Goal: Navigation & Orientation: Find specific page/section

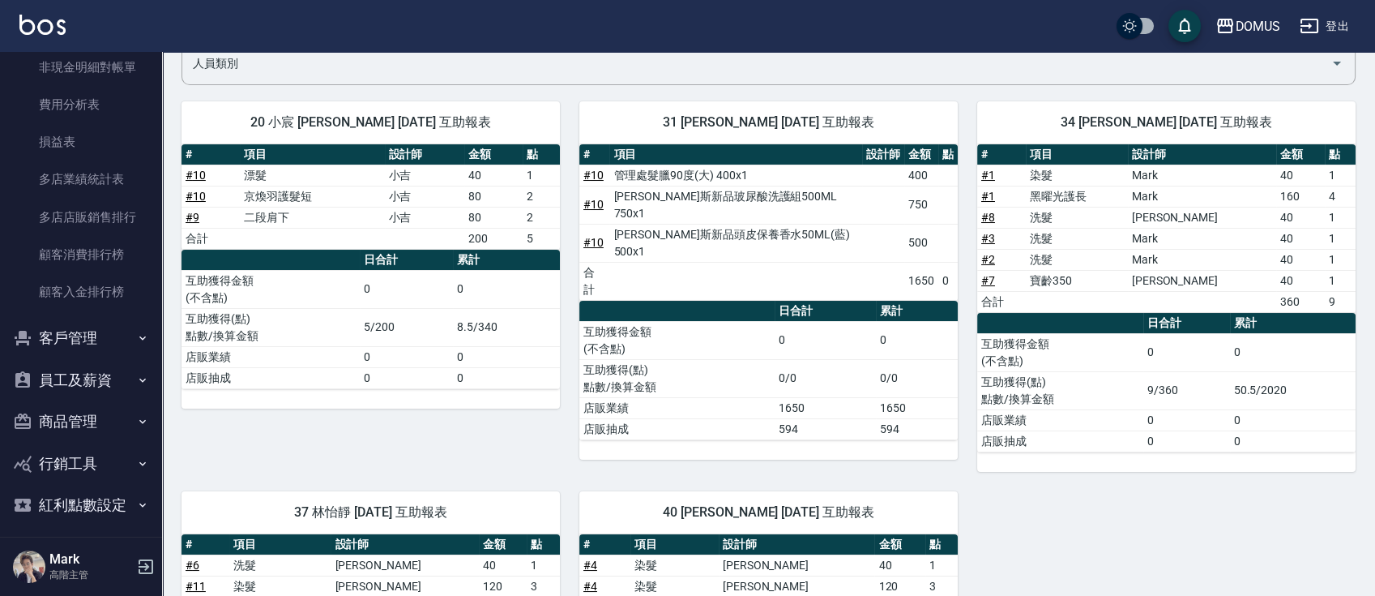
scroll to position [2283, 0]
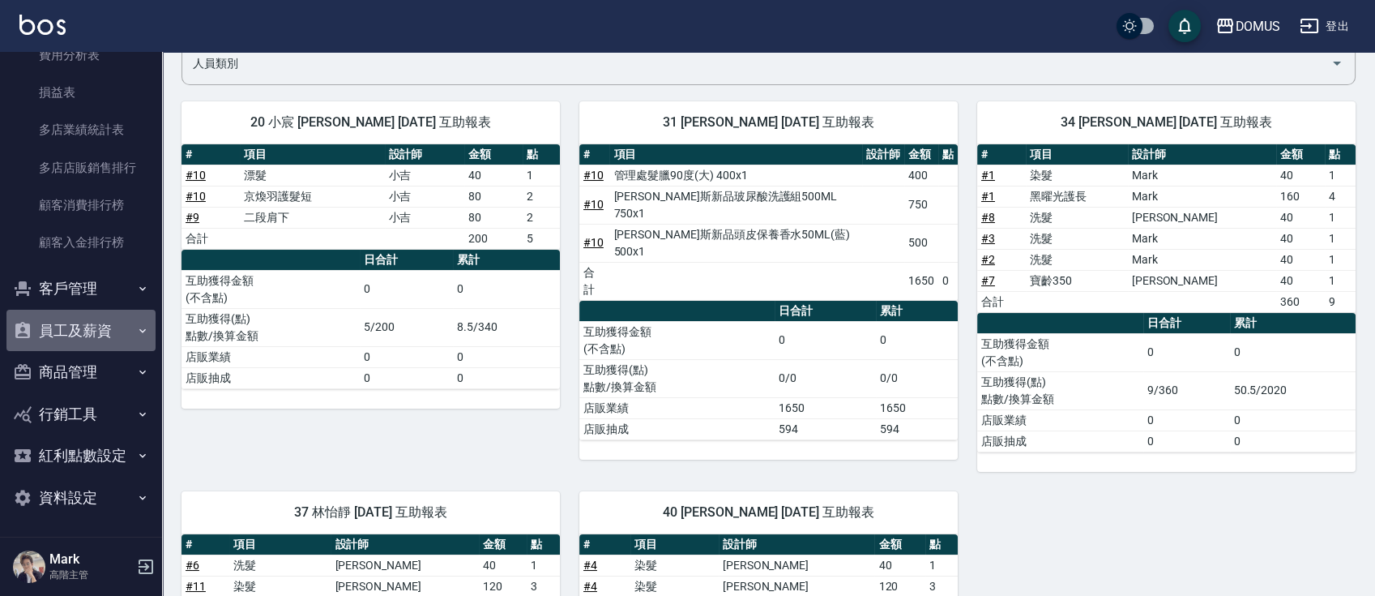
click at [117, 344] on button "員工及薪資" at bounding box center [80, 331] width 149 height 42
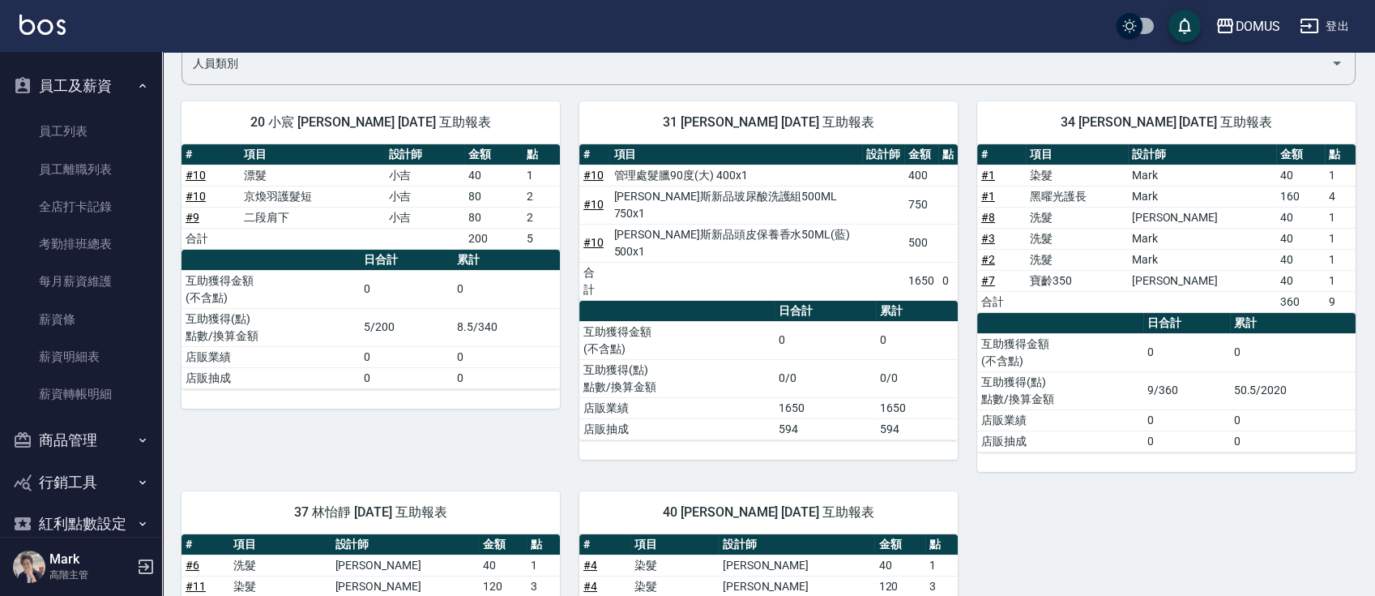
scroll to position [2537, 0]
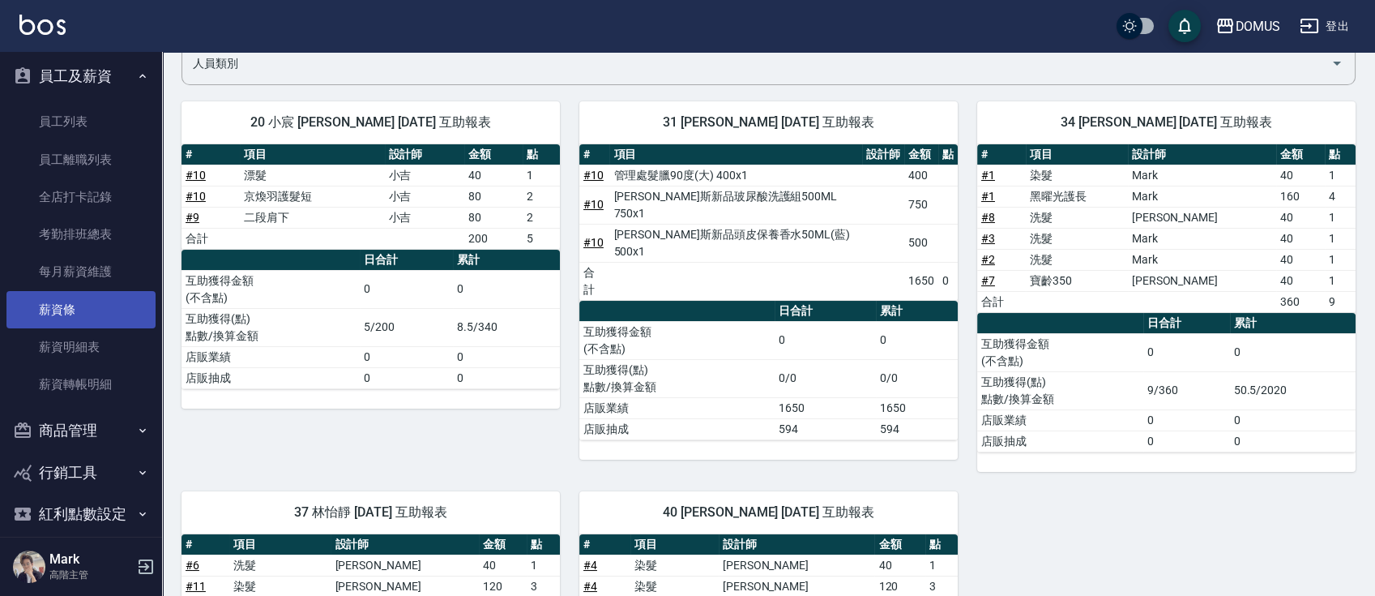
click at [114, 314] on link "薪資條" at bounding box center [80, 309] width 149 height 37
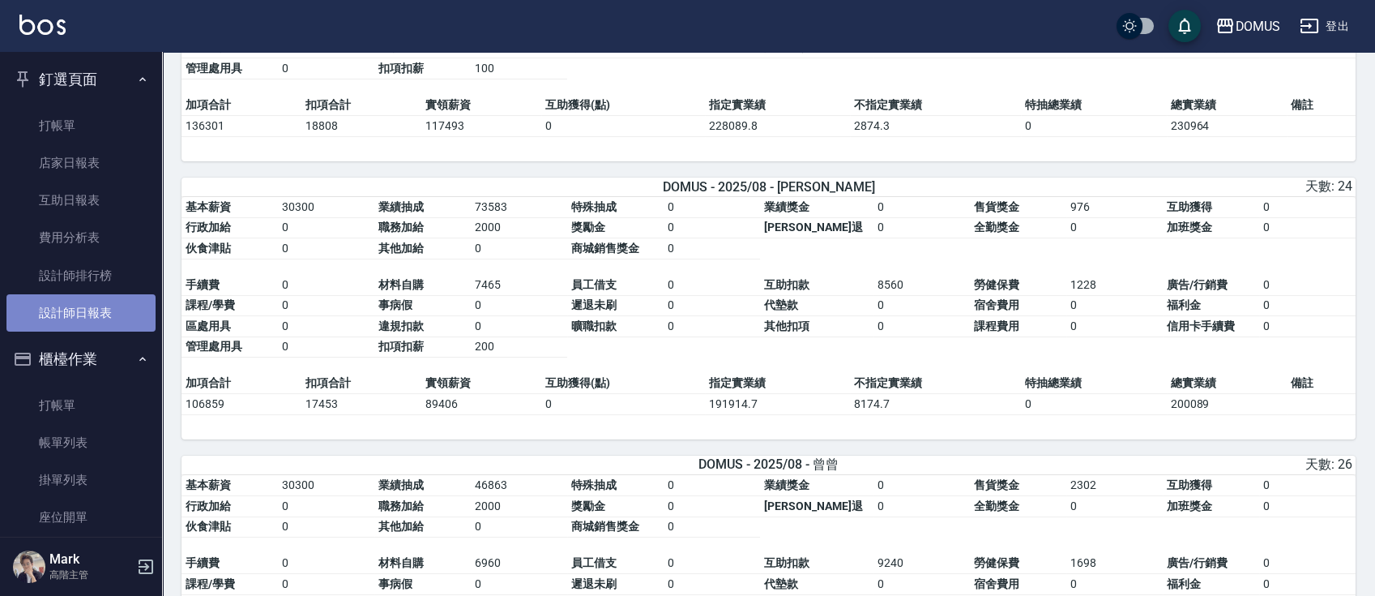
click at [97, 298] on link "設計師日報表" at bounding box center [80, 312] width 149 height 37
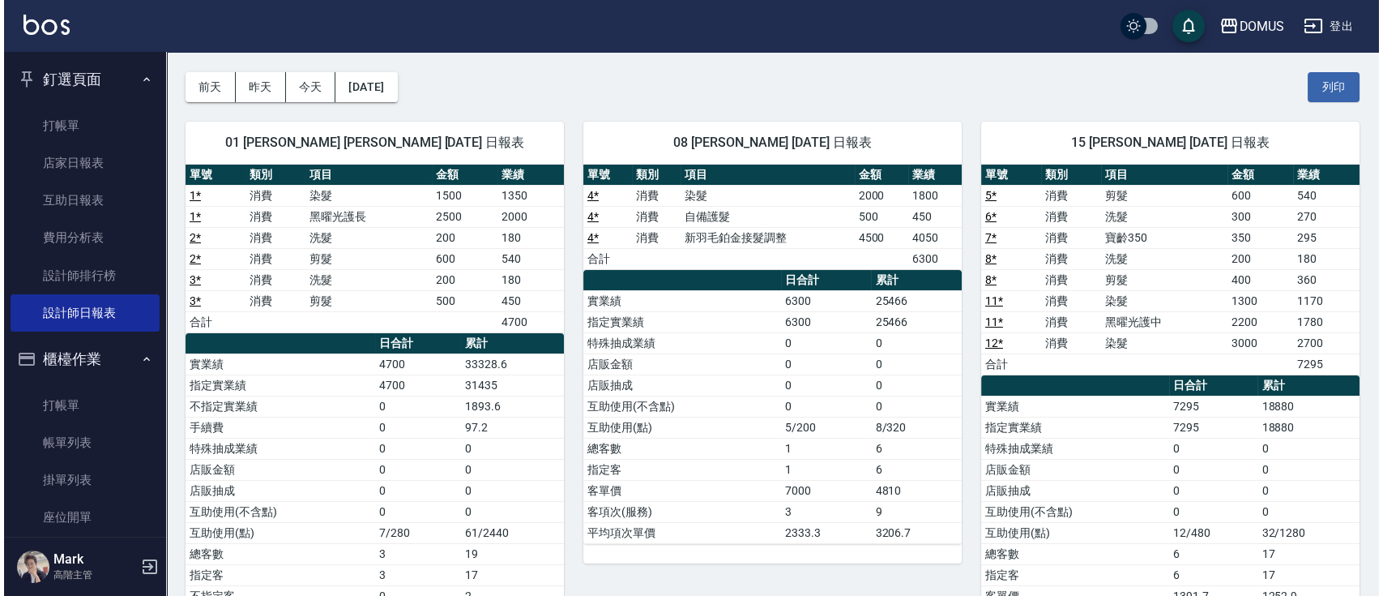
scroll to position [58, 0]
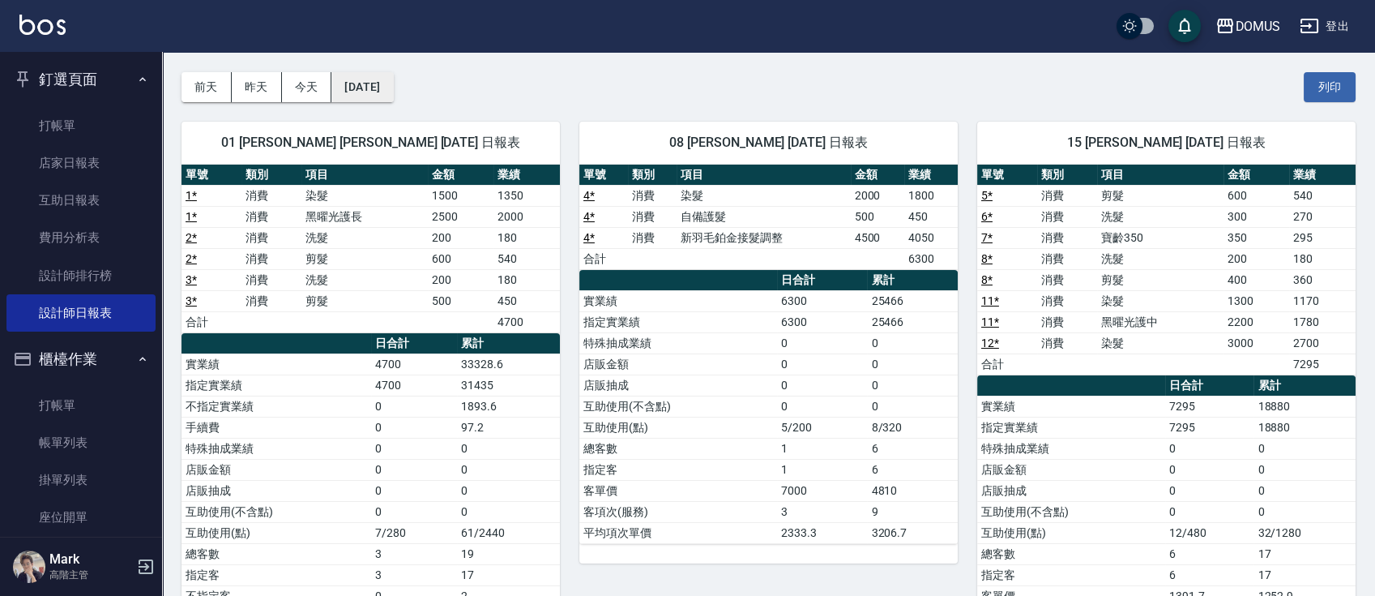
drag, startPoint x: 402, startPoint y: 68, endPoint x: 395, endPoint y: 80, distance: 14.2
click at [399, 70] on div "[DATE] [DATE] [DATE] [DATE] 列印" at bounding box center [769, 87] width 1174 height 69
click at [393, 85] on button "[DATE]" at bounding box center [362, 87] width 62 height 30
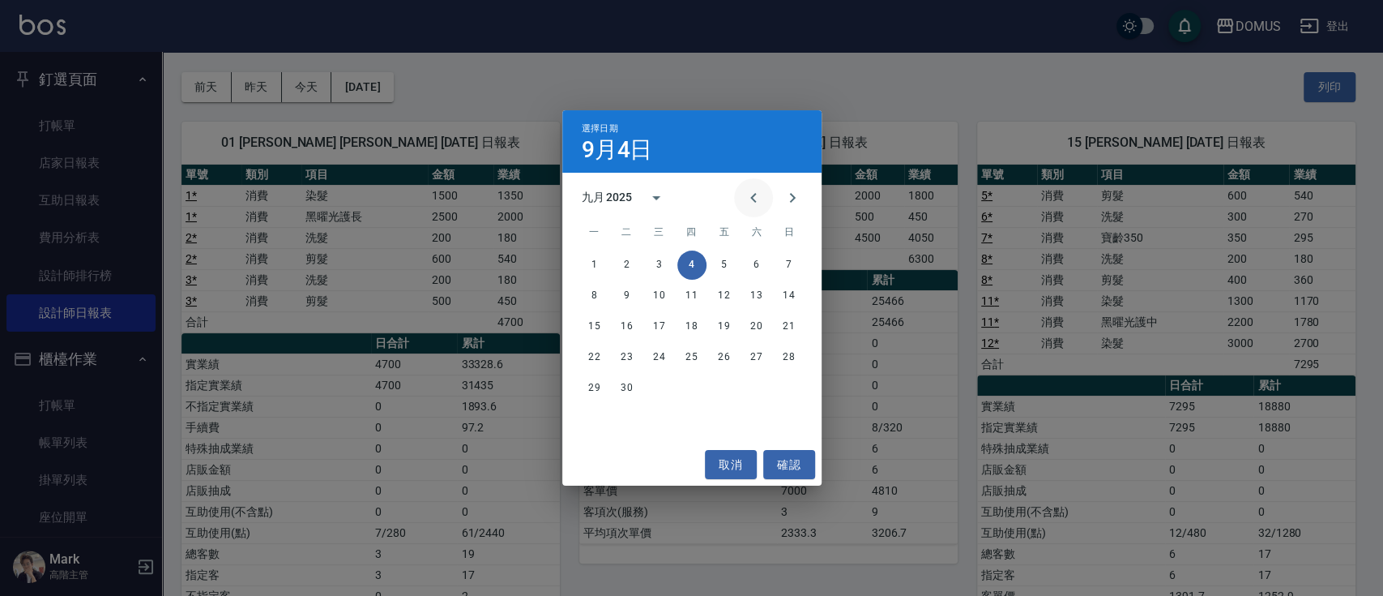
click at [752, 199] on icon "Previous month" at bounding box center [753, 198] width 6 height 10
click at [779, 372] on div "1 2 3 4 5 6 7 8 9 10 11 12 13 14 15 16 17 18 19 20 21 22 23 24 25 26 27 28 29 3…" at bounding box center [691, 327] width 259 height 156
click at [788, 382] on button "31" at bounding box center [789, 388] width 29 height 29
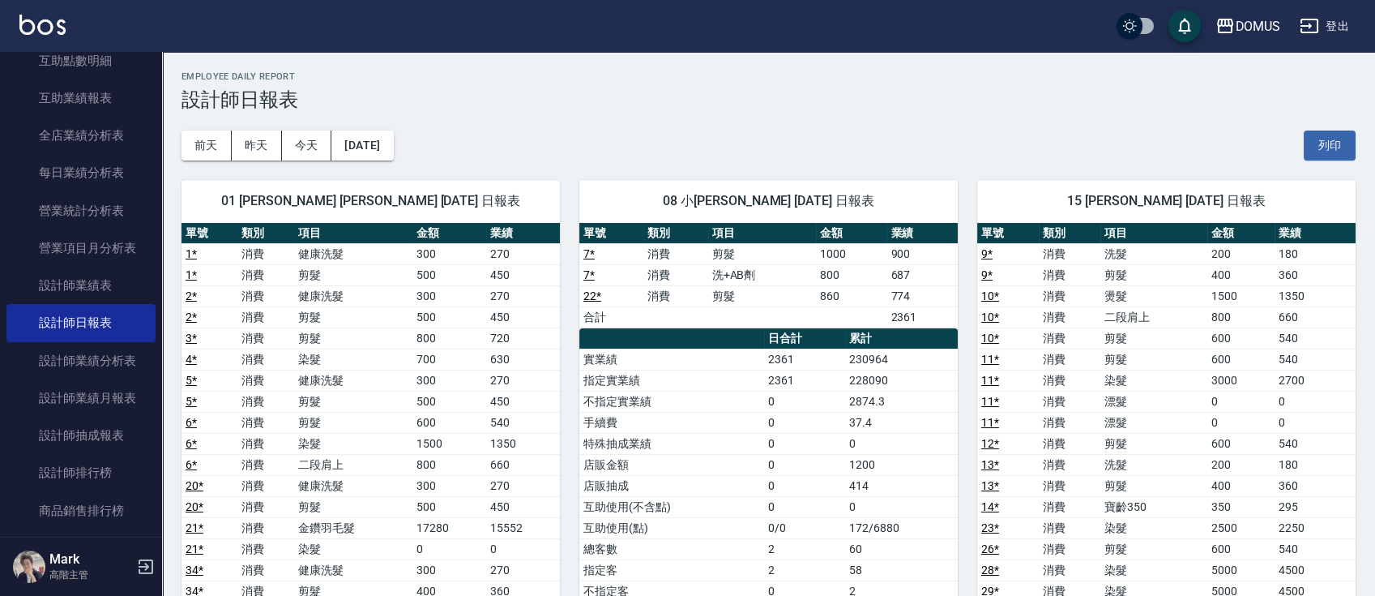
scroll to position [1236, 0]
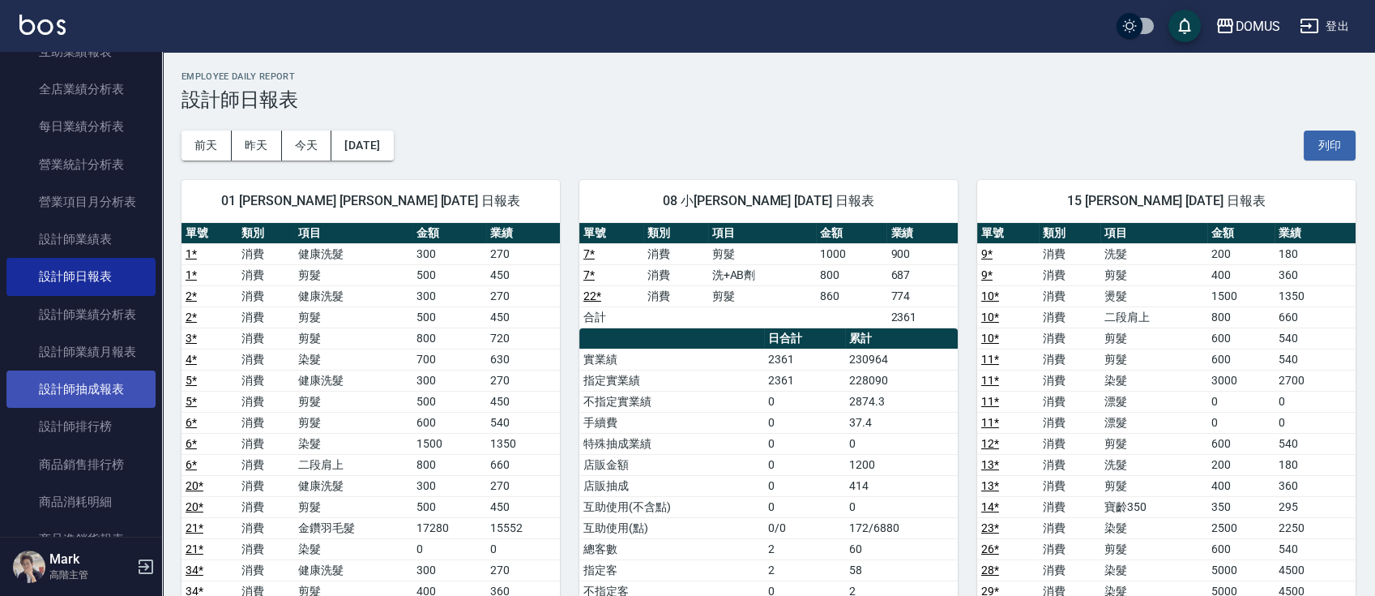
click at [105, 391] on link "設計師抽成報表" at bounding box center [80, 388] width 149 height 37
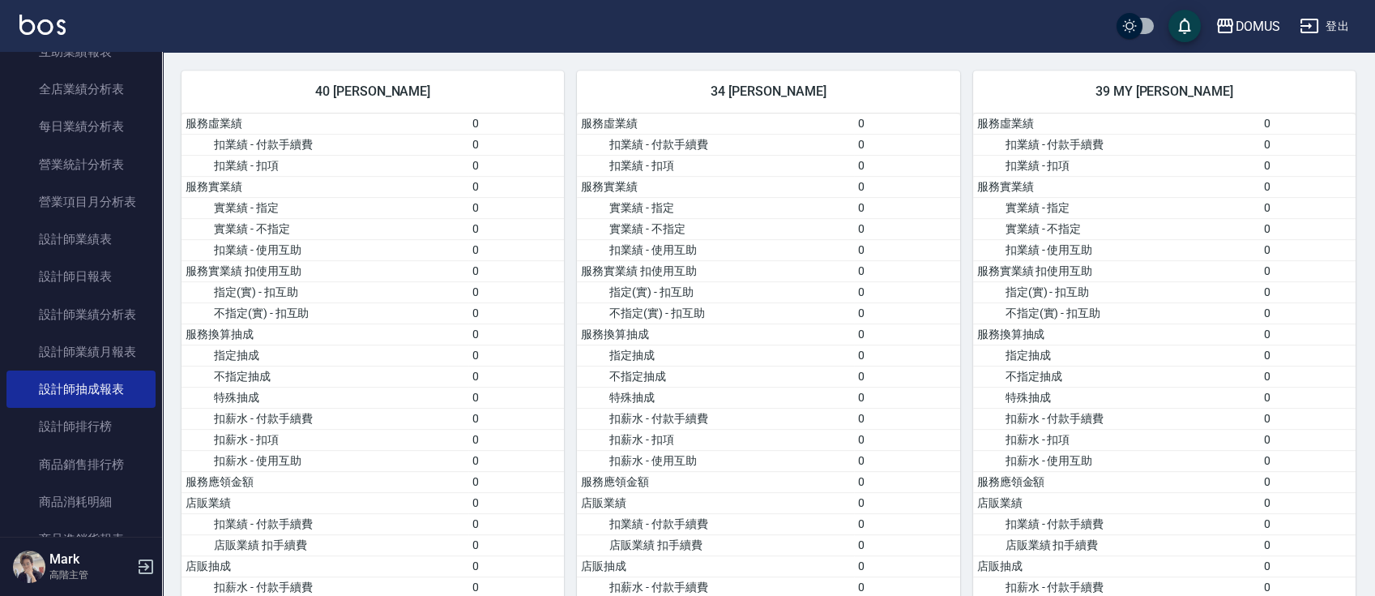
scroll to position [1042, 0]
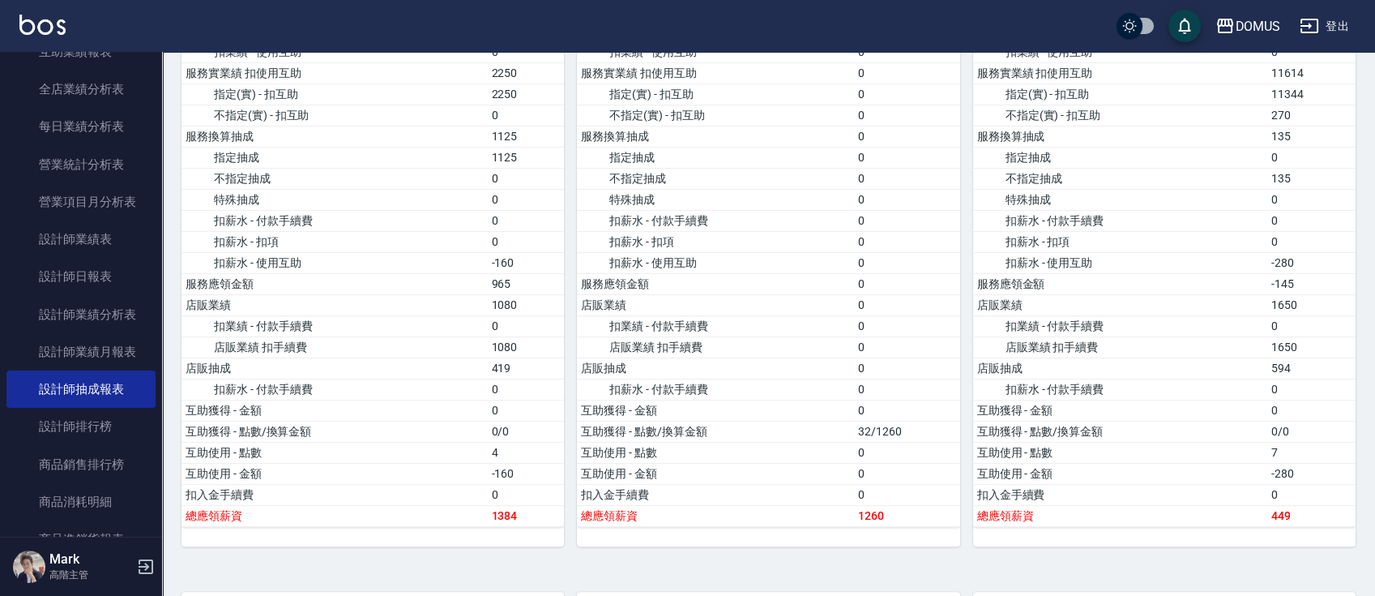
click at [161, 267] on div "DOMUS 登出 釘選頁面 打帳單 店家日報表 互助日報表 費用分析表 設計師排行榜 設計師日報表 櫃檯作業 打帳單 帳單列表 掛單列表 座位開單 營業儀表板…" at bounding box center [687, 488] width 1375 height 3061
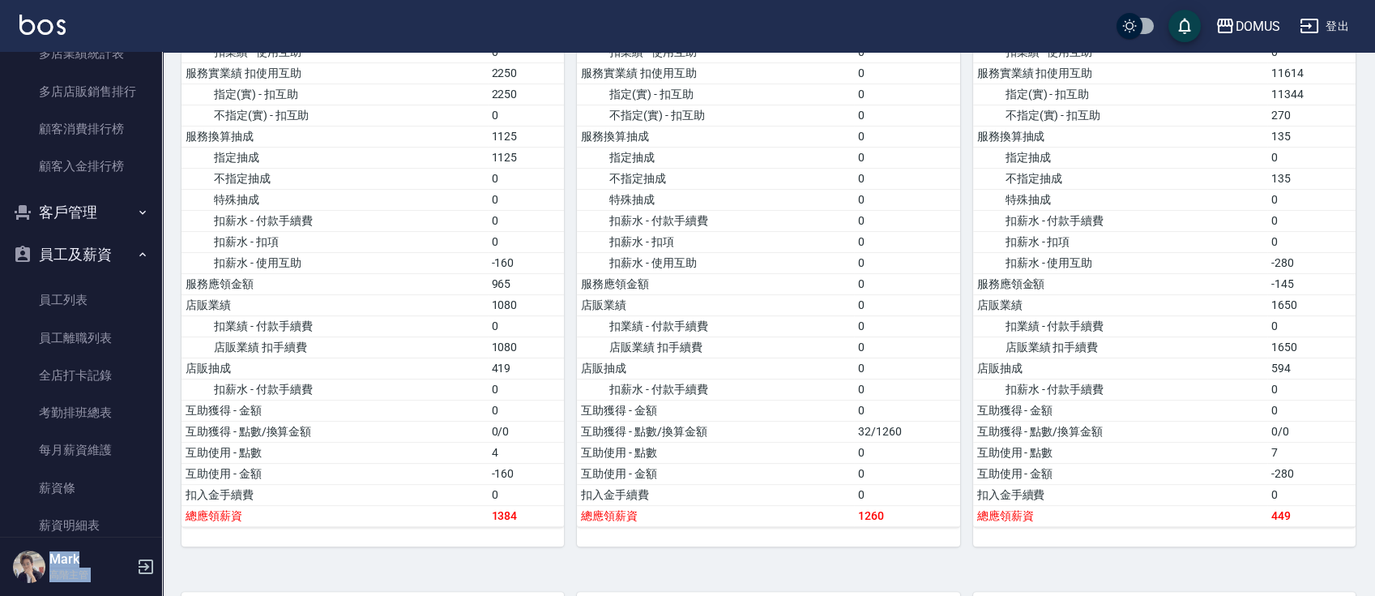
scroll to position [2362, 0]
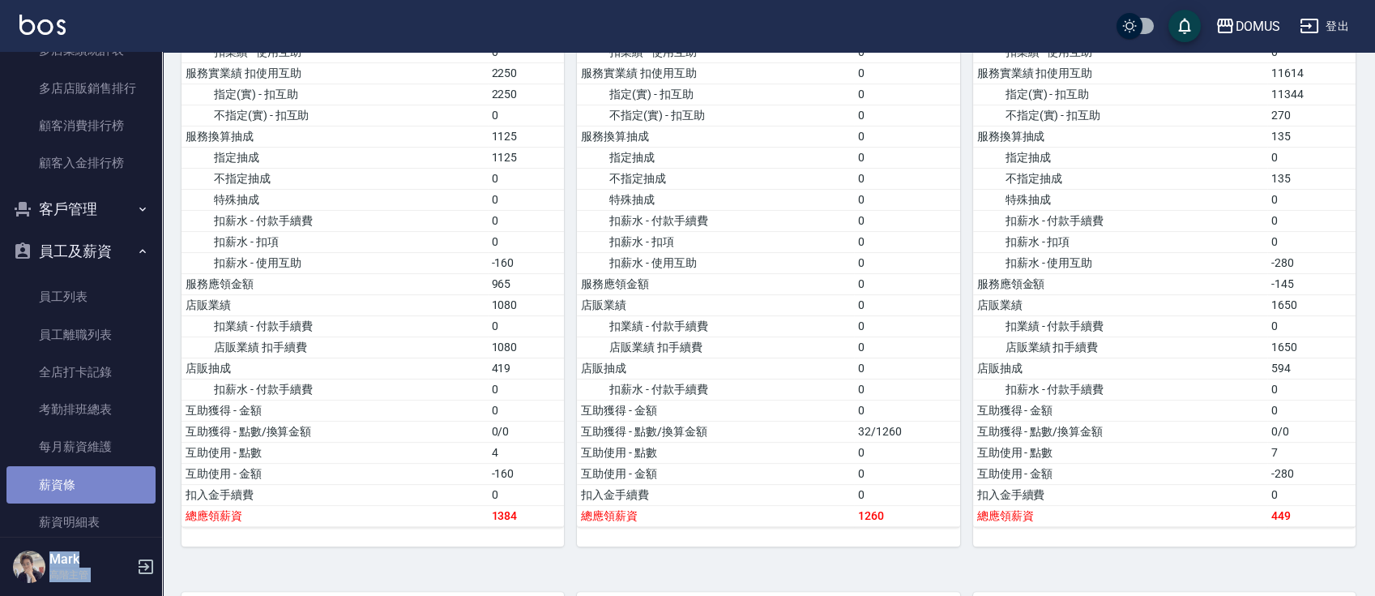
click at [96, 480] on link "薪資條" at bounding box center [80, 484] width 149 height 37
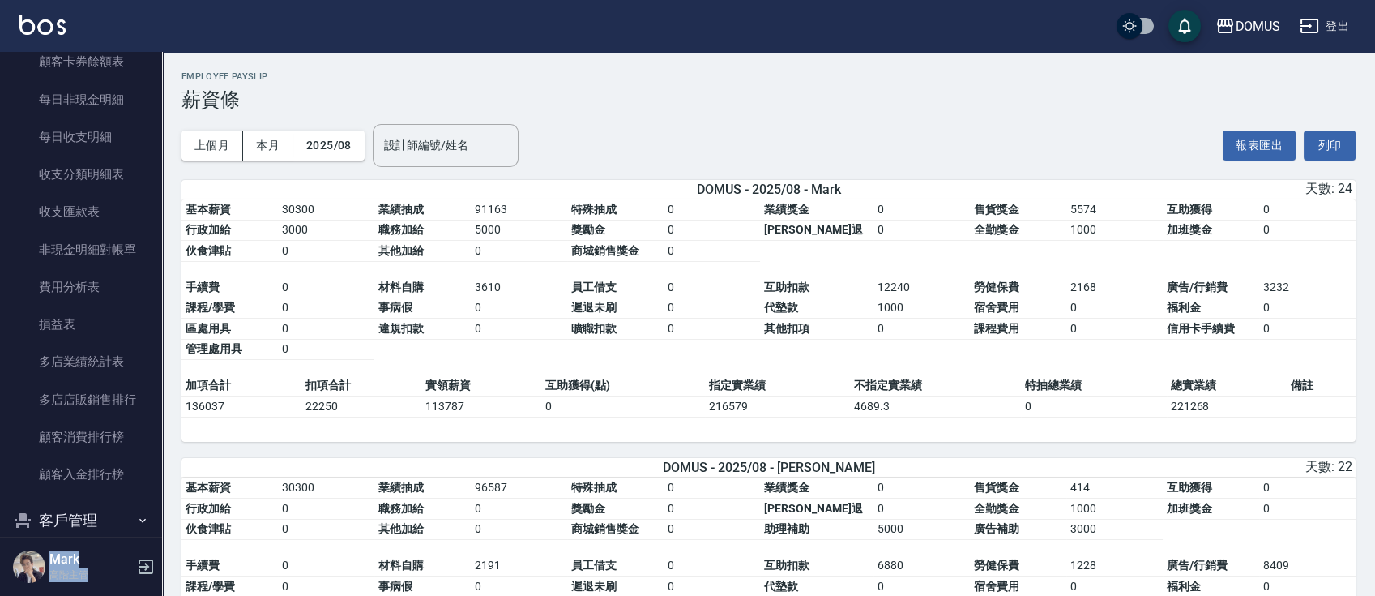
scroll to position [2065, 0]
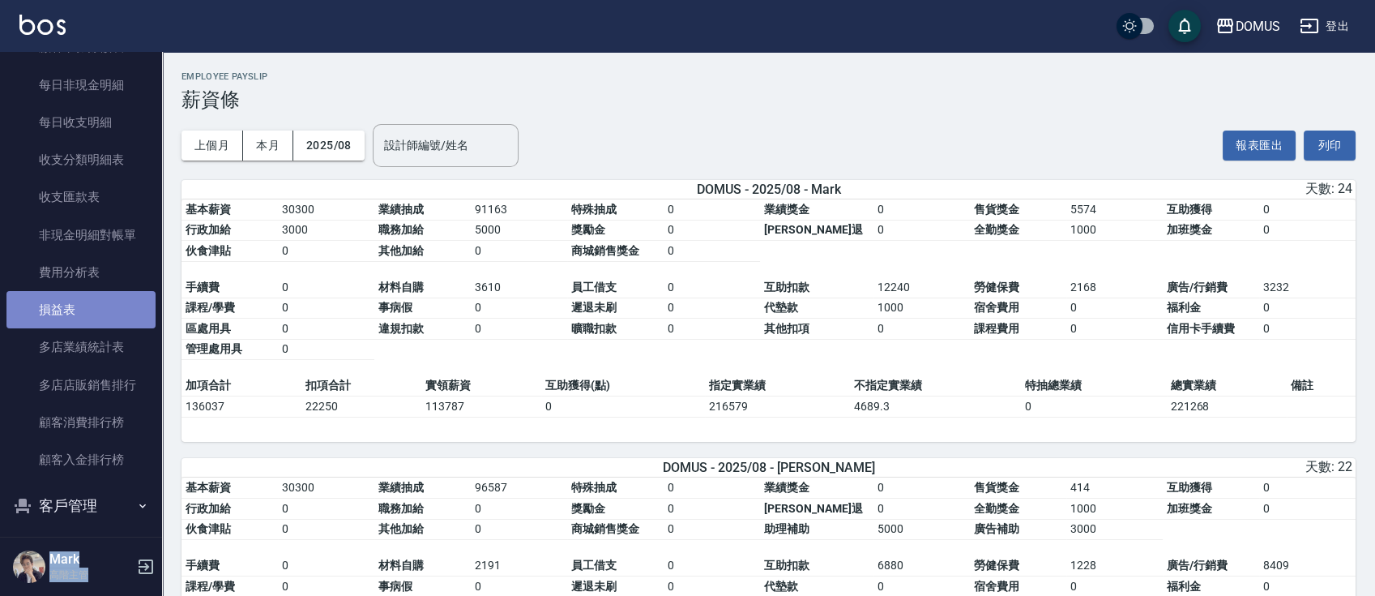
click at [133, 314] on link "損益表" at bounding box center [80, 309] width 149 height 37
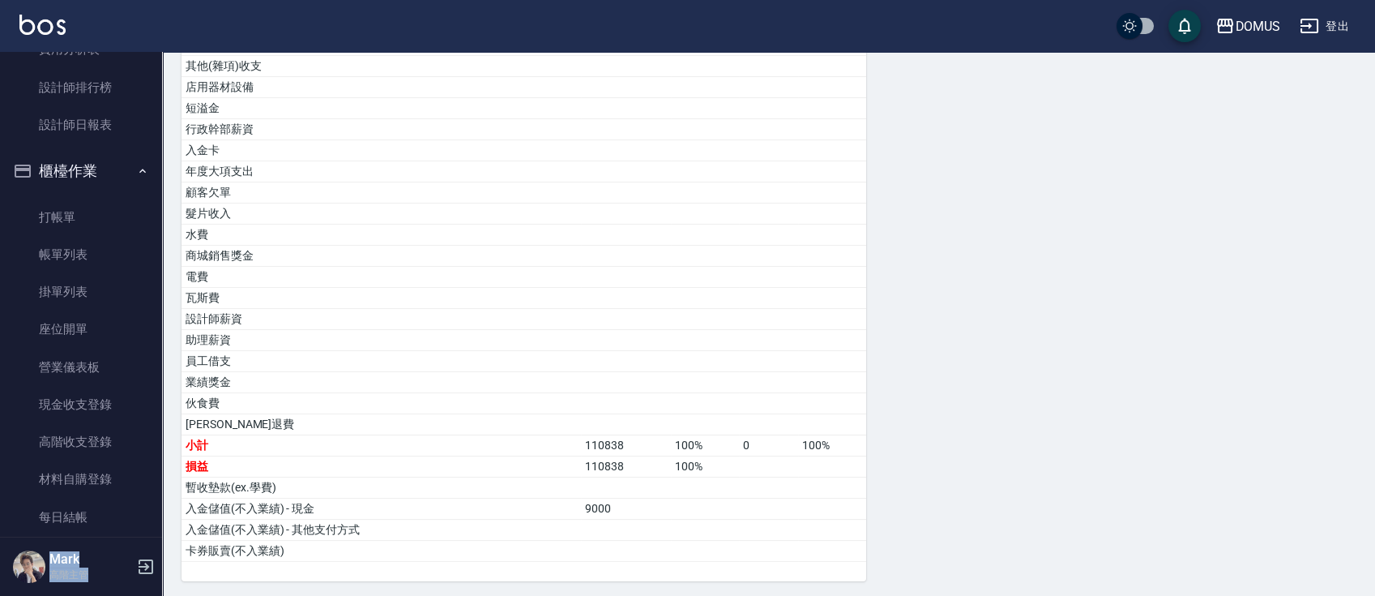
scroll to position [119, 0]
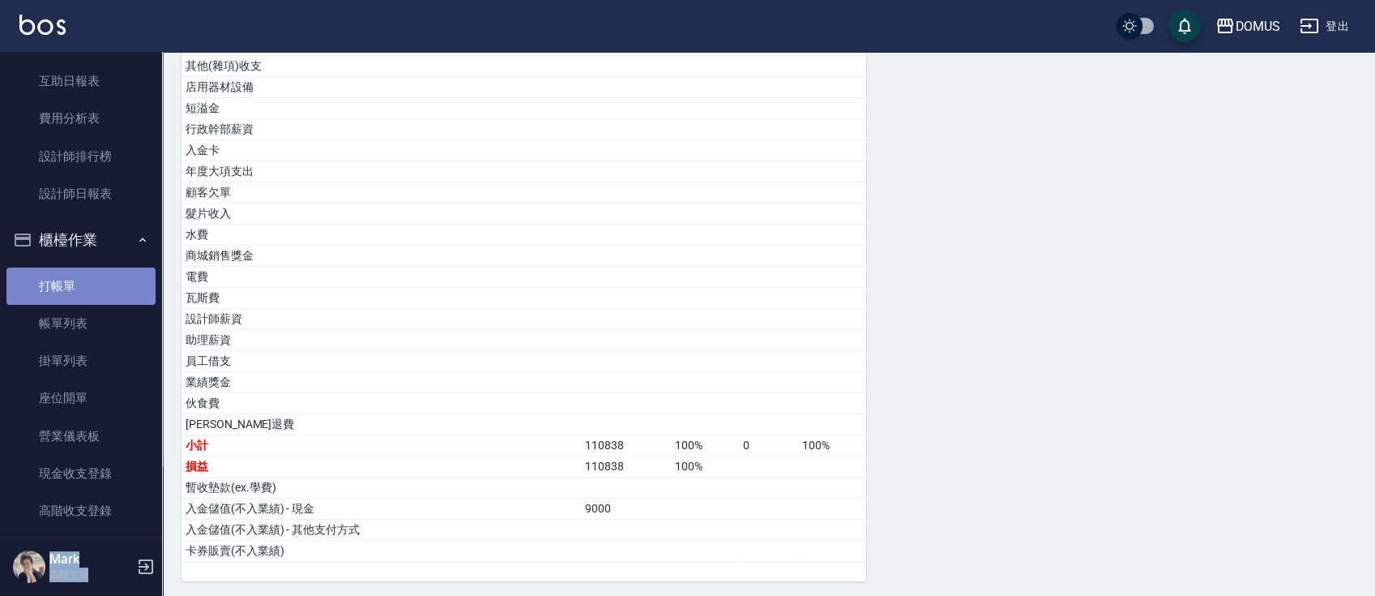
click at [119, 281] on link "打帳單" at bounding box center [80, 285] width 149 height 37
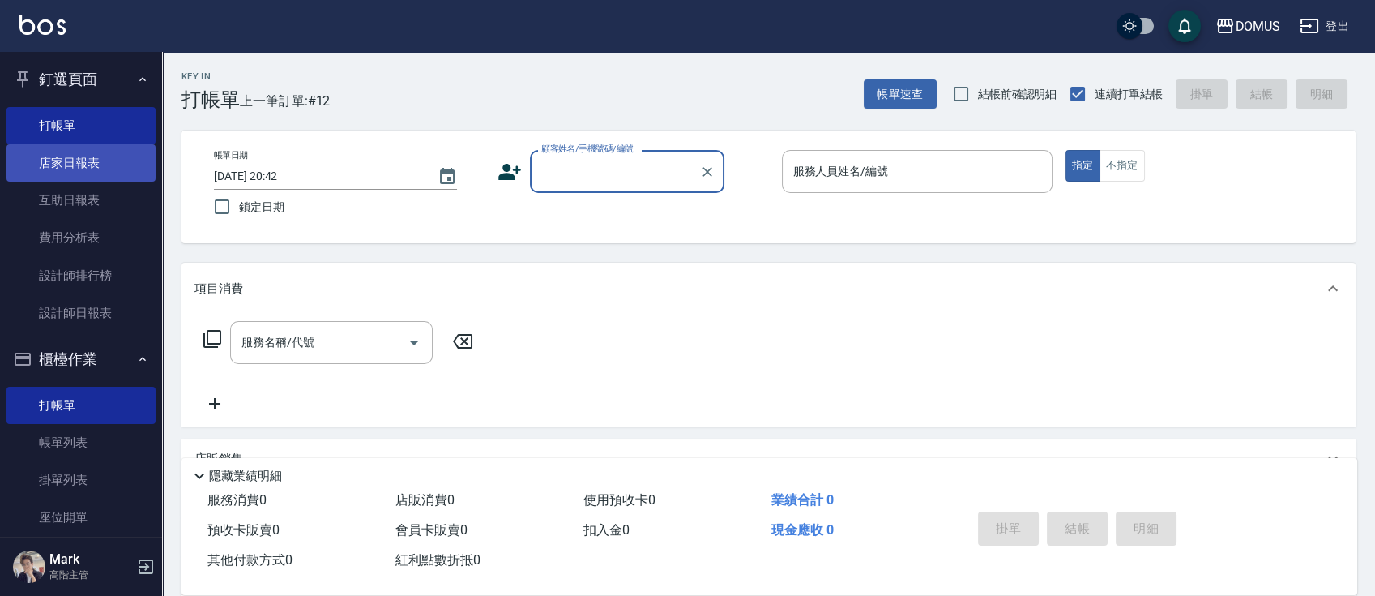
click at [120, 159] on link "店家日報表" at bounding box center [80, 162] width 149 height 37
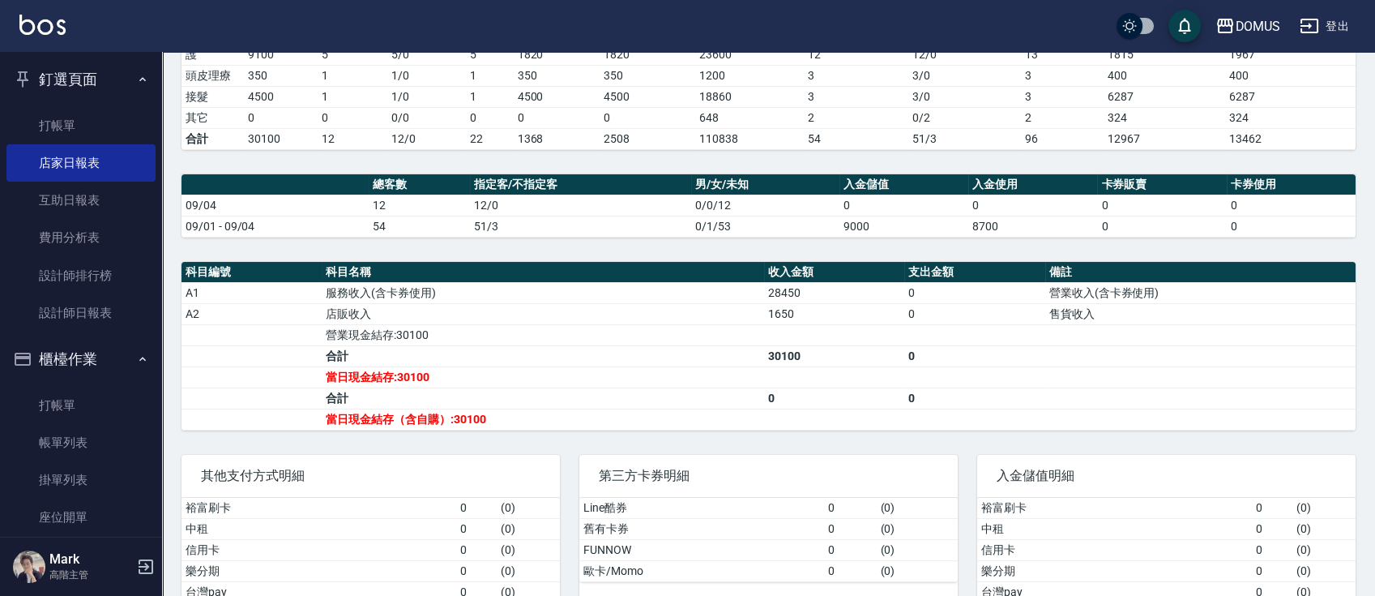
scroll to position [50, 0]
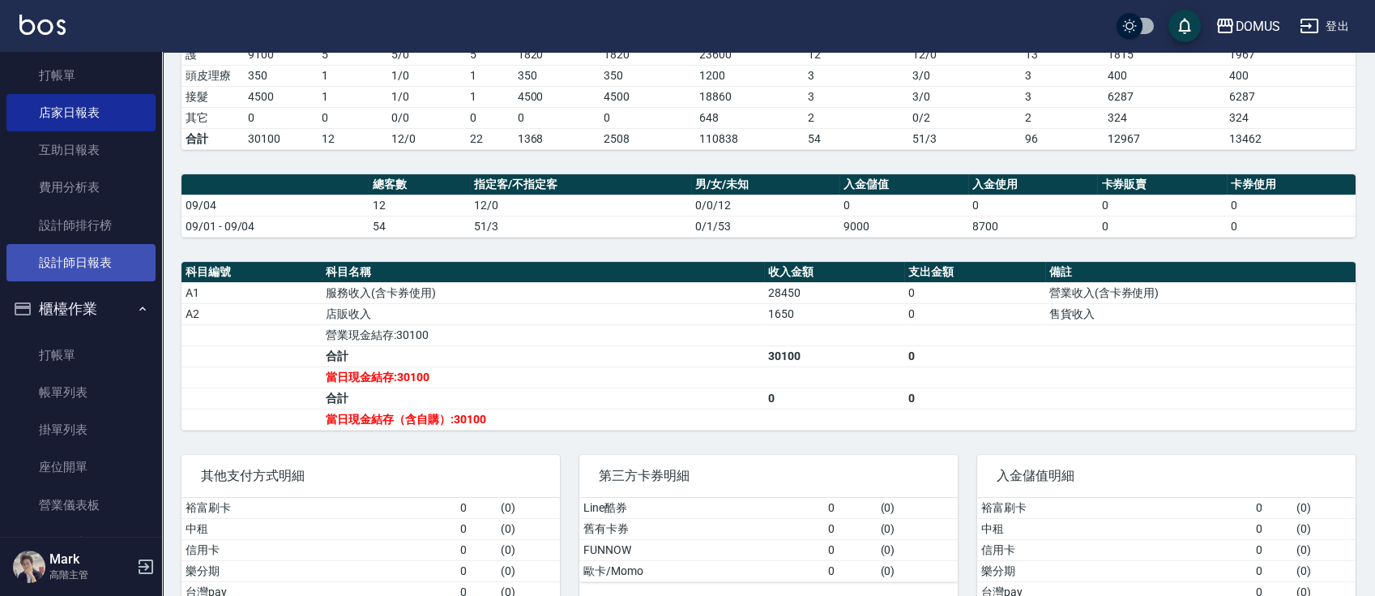
click at [114, 250] on link "設計師日報表" at bounding box center [80, 262] width 149 height 37
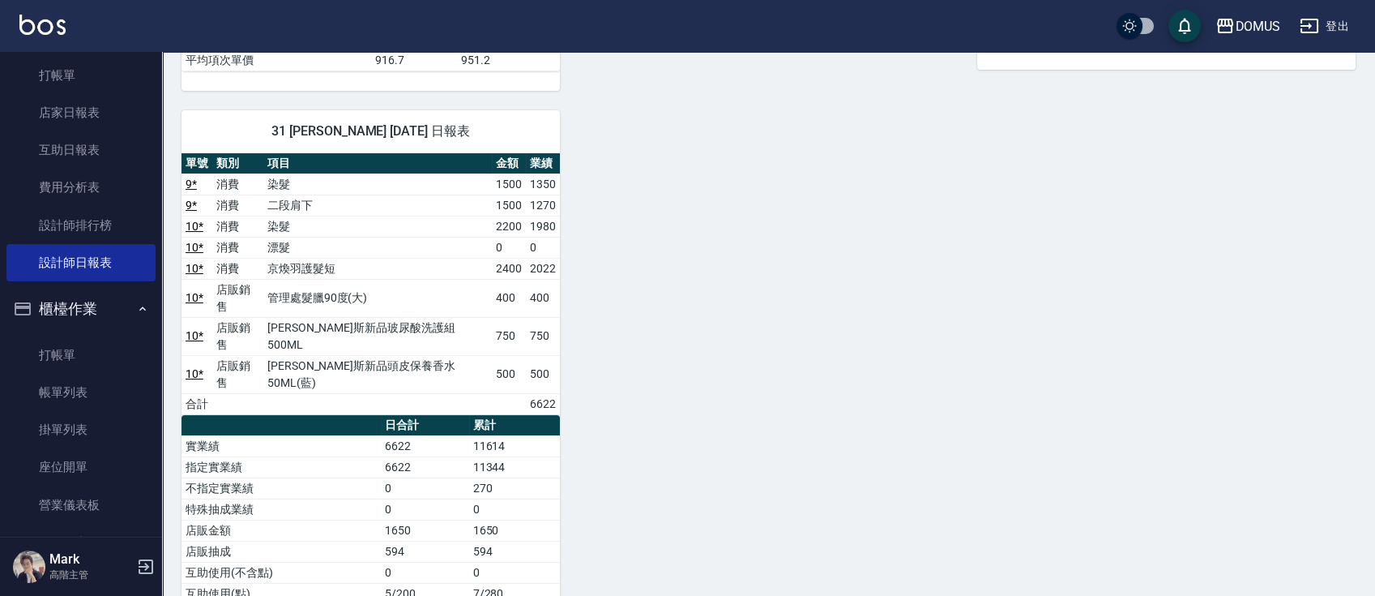
scroll to position [662, 0]
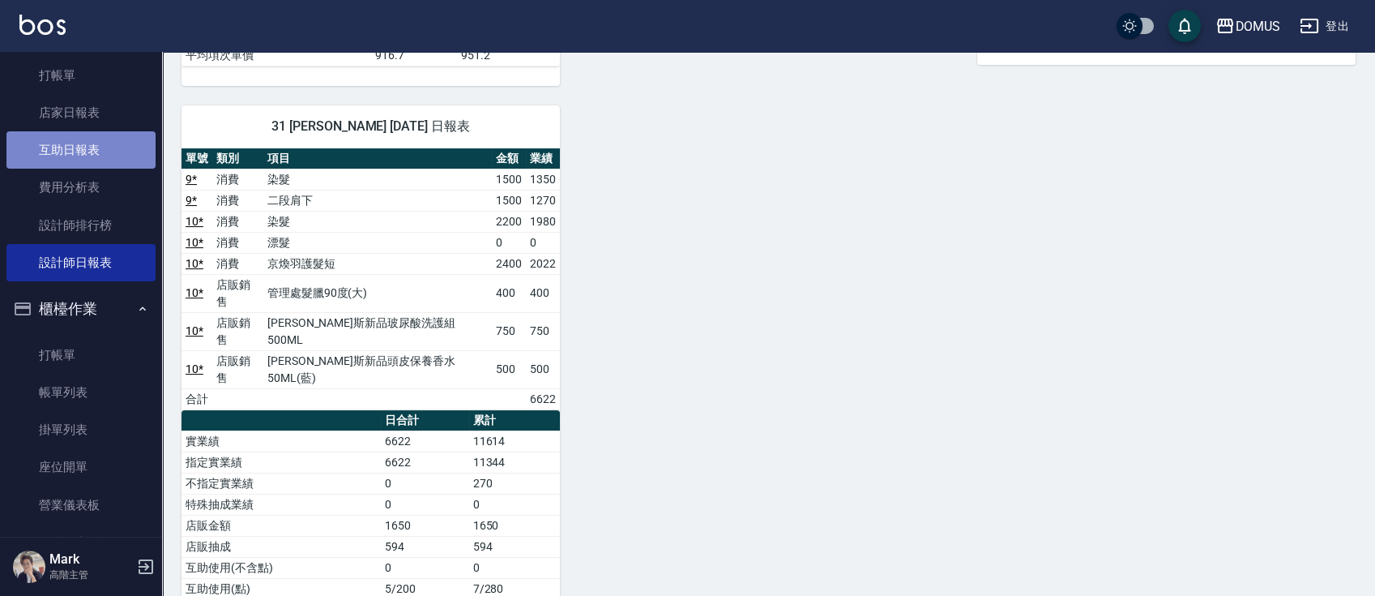
click at [123, 147] on link "互助日報表" at bounding box center [80, 149] width 149 height 37
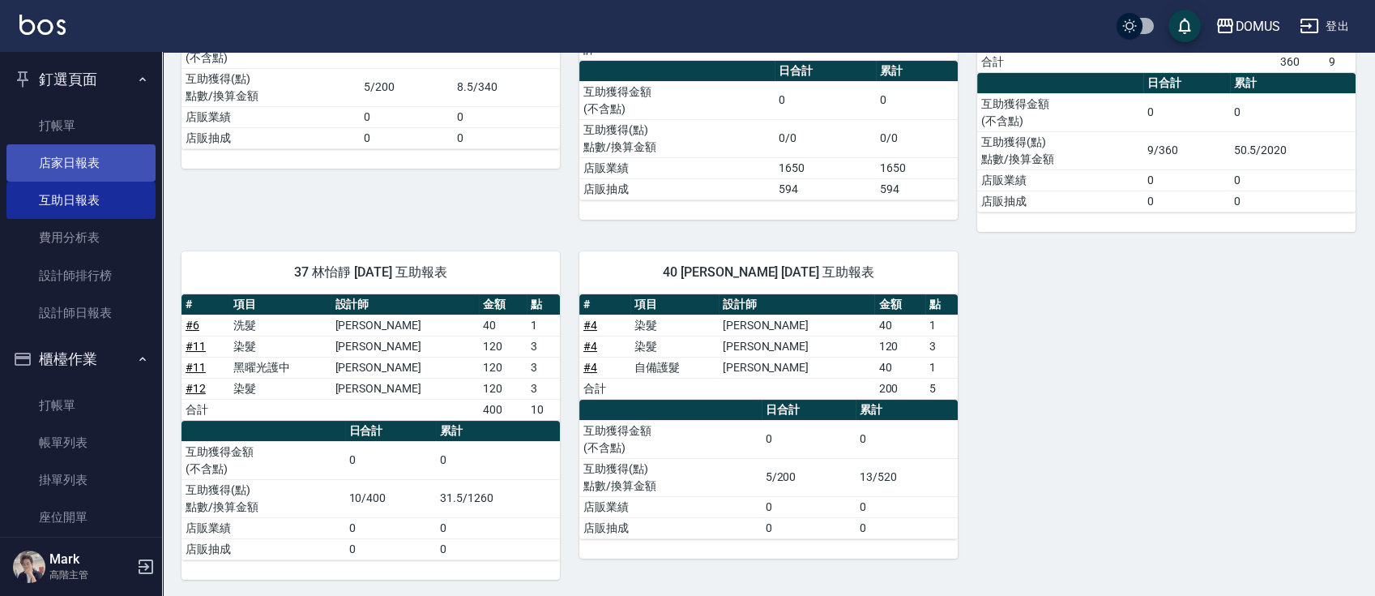
click at [109, 166] on link "店家日報表" at bounding box center [80, 162] width 149 height 37
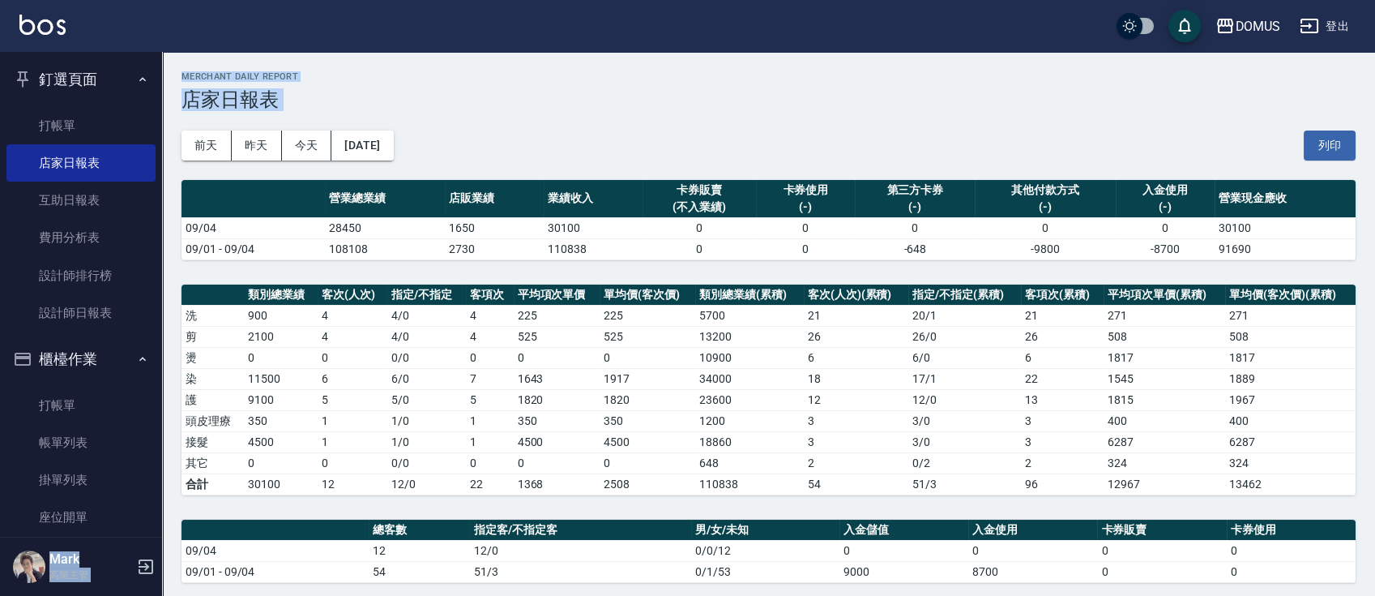
drag, startPoint x: 152, startPoint y: 96, endPoint x: 165, endPoint y: 262, distance: 166.6
click at [165, 262] on div "DOMUS 登出 釘選頁面 打帳單 店家日報表 互助日報表 費用分析表 設計師排行榜 設計師日報表 櫃檯作業 打帳單 帳單列表 掛單列表 座位開單 營業儀表板…" at bounding box center [687, 535] width 1375 height 1071
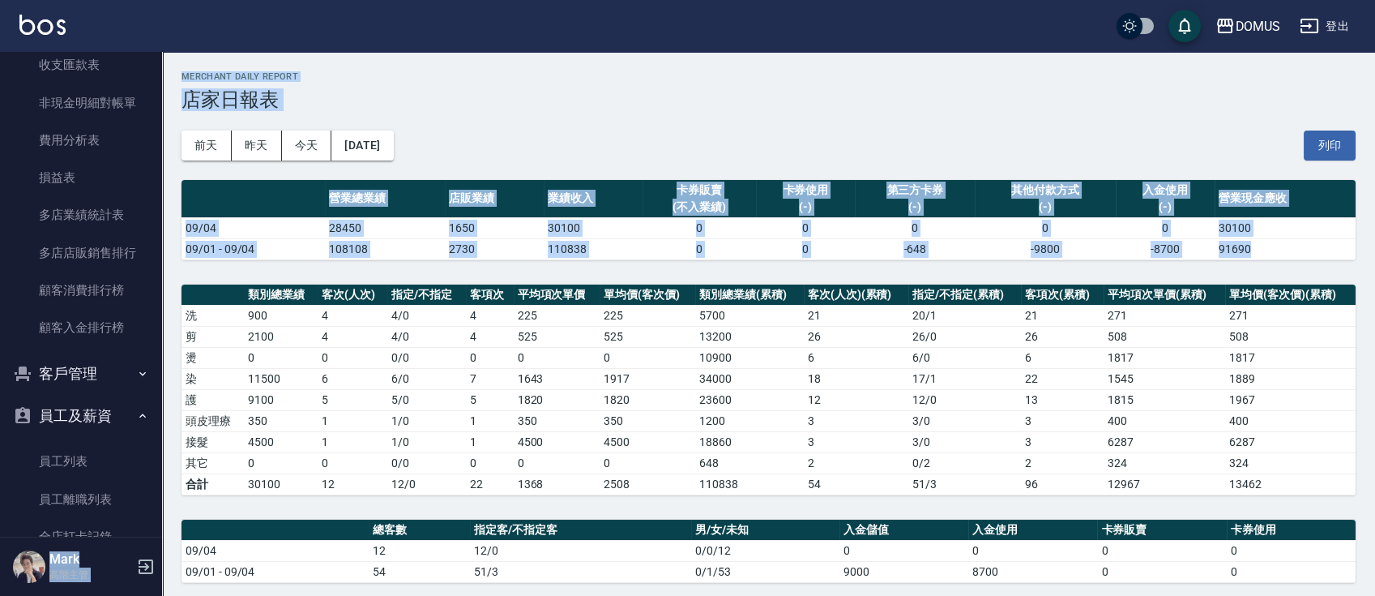
scroll to position [2217, 0]
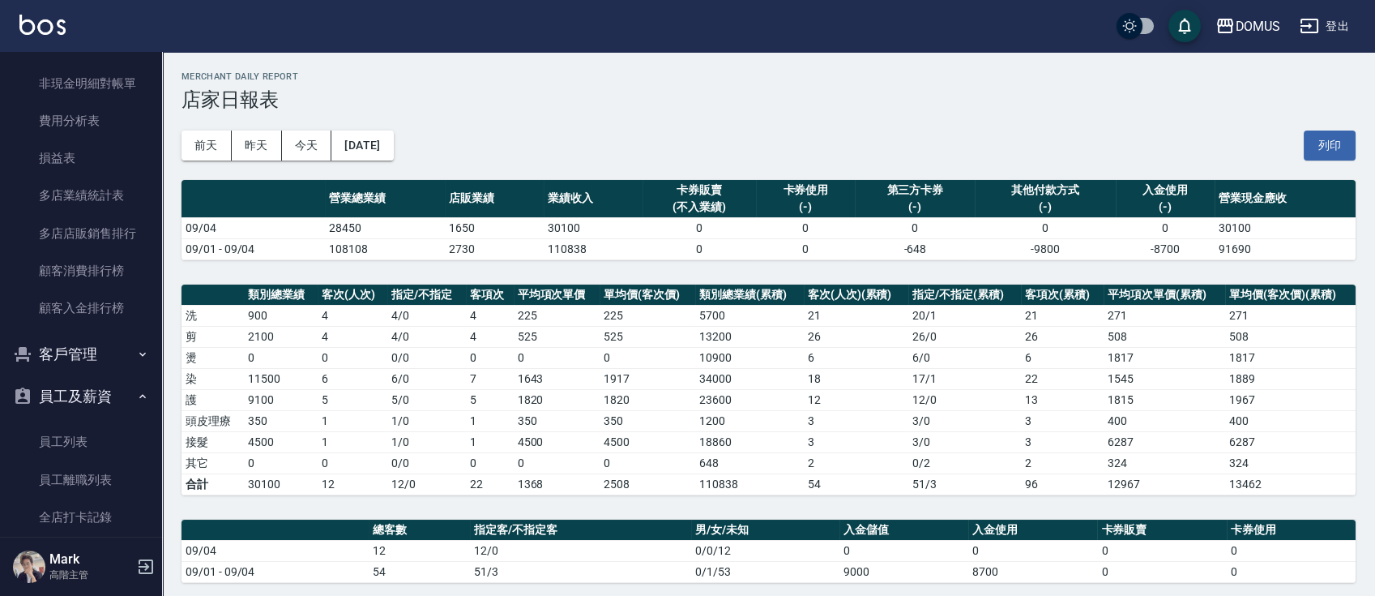
drag, startPoint x: 151, startPoint y: 418, endPoint x: 159, endPoint y: 444, distance: 27.2
click at [159, 444] on nav "釘選頁面 打帳單 店家日報表 互助日報表 費用分析表 設計師排行榜 設計師日報表 櫃檯作業 打帳單 帳單列表 掛單列表 座位開單 營業儀表板 現金收支登錄 高…" at bounding box center [81, 294] width 162 height 485
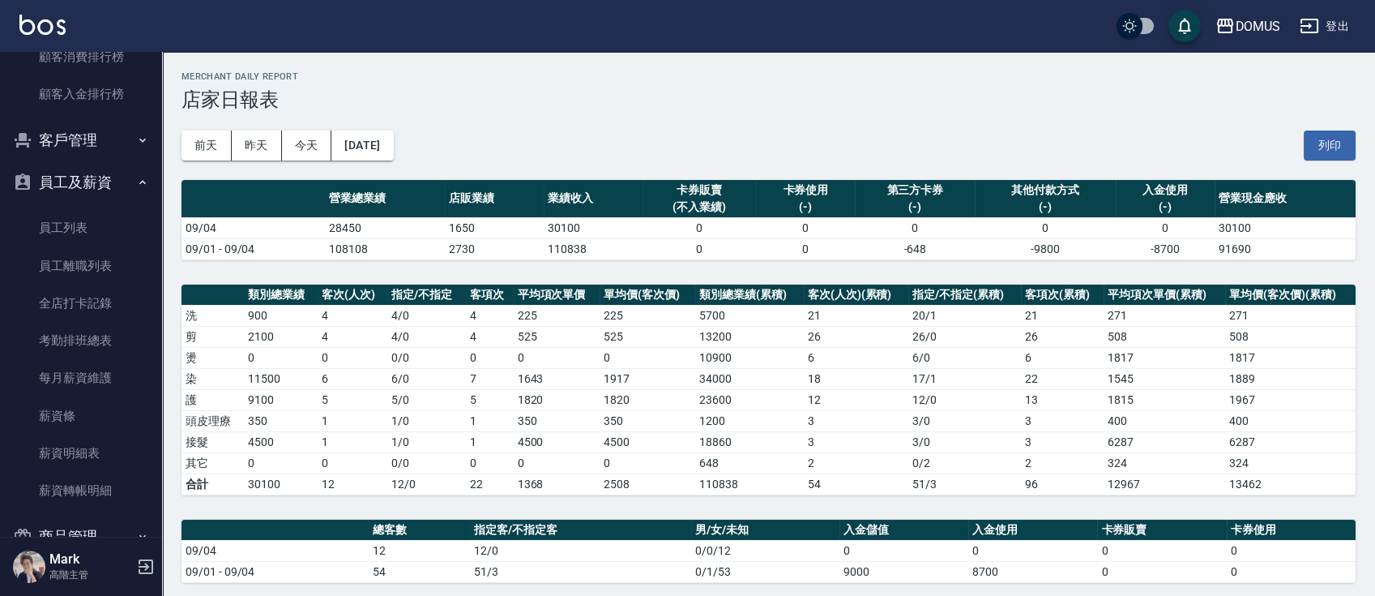
scroll to position [2596, 0]
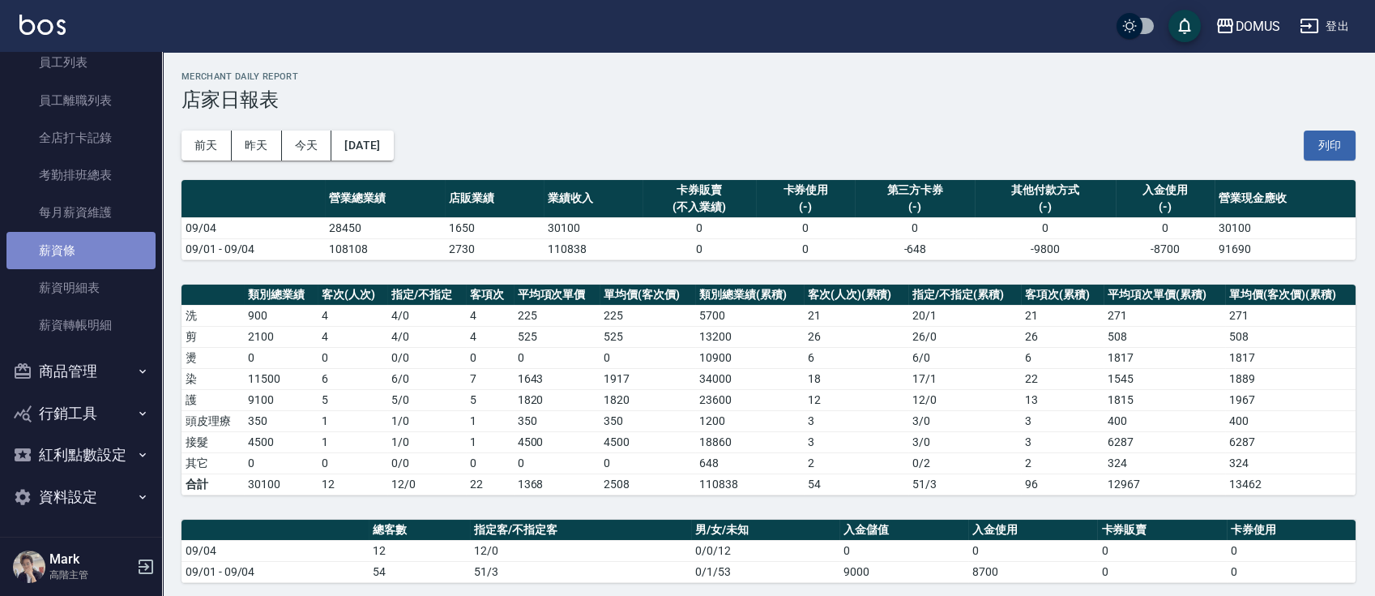
click at [102, 245] on link "薪資條" at bounding box center [80, 250] width 149 height 37
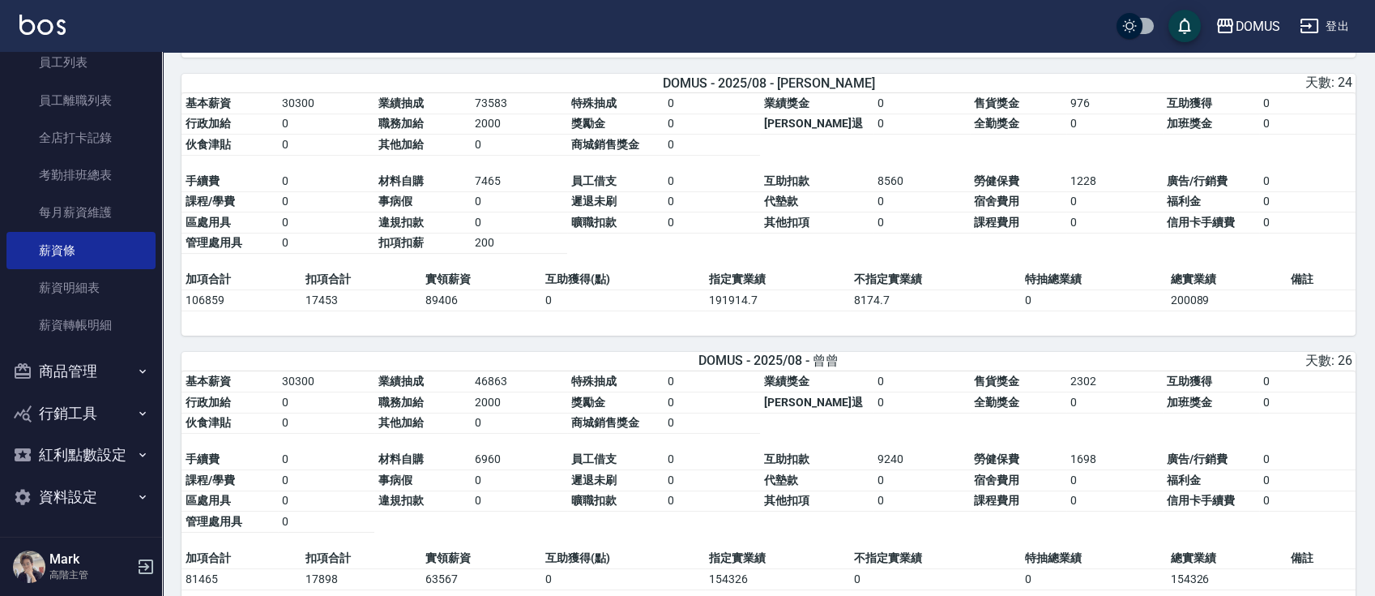
scroll to position [624, 0]
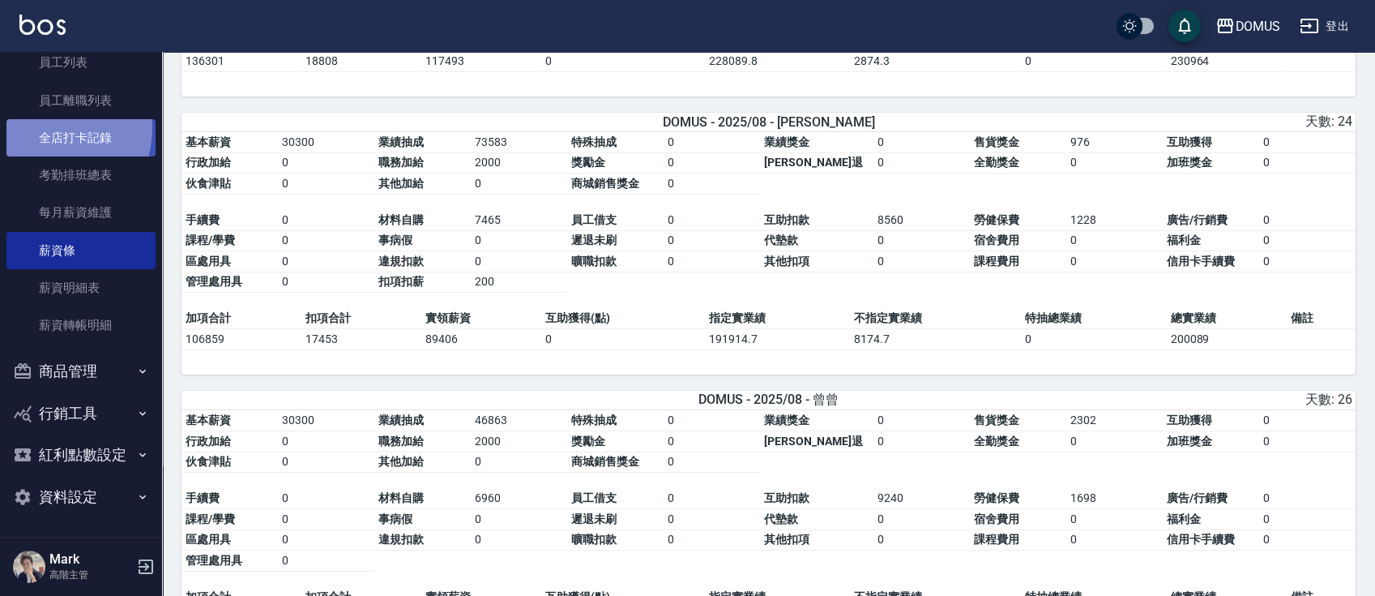
click at [39, 127] on link "全店打卡記錄" at bounding box center [80, 137] width 149 height 37
